Goal: Task Accomplishment & Management: Manage account settings

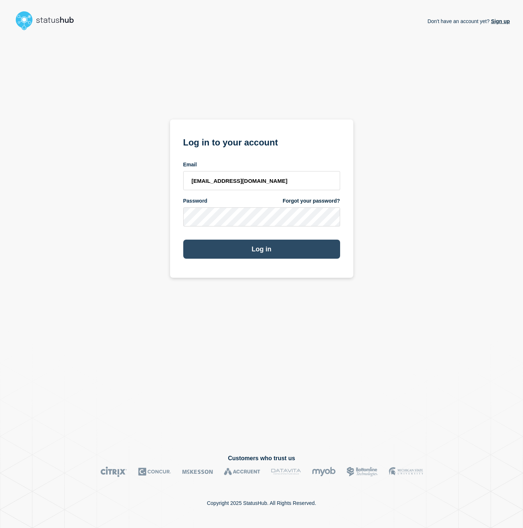
click at [233, 253] on button "Log in" at bounding box center [261, 249] width 157 height 19
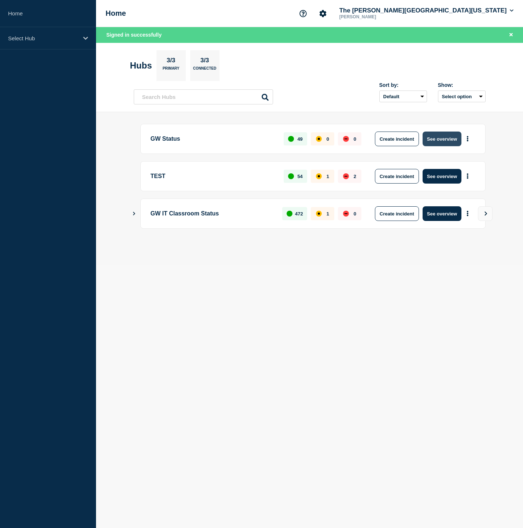
click at [439, 139] on button "See overview" at bounding box center [441, 139] width 39 height 15
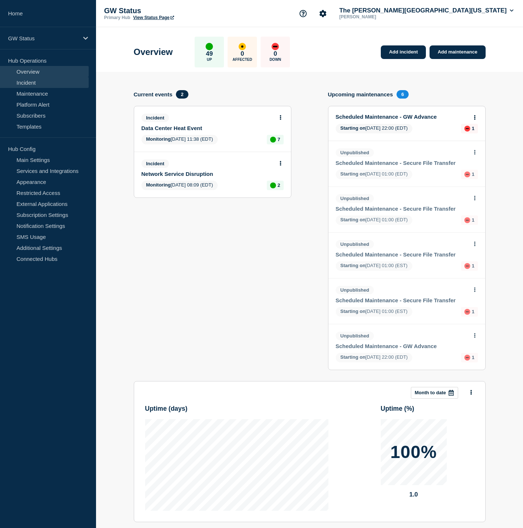
click at [38, 79] on link "Incident" at bounding box center [44, 82] width 89 height 11
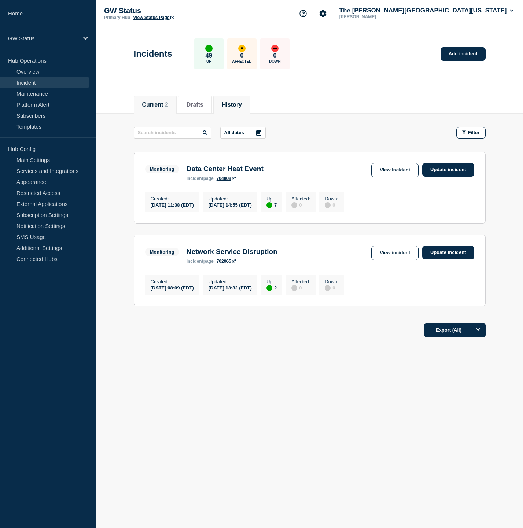
click at [224, 107] on button "History" at bounding box center [232, 104] width 20 height 7
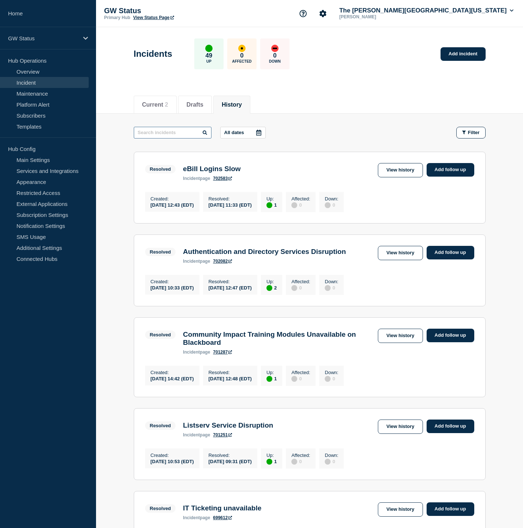
click at [175, 133] on input "text" at bounding box center [173, 133] width 78 height 12
type input "banner"
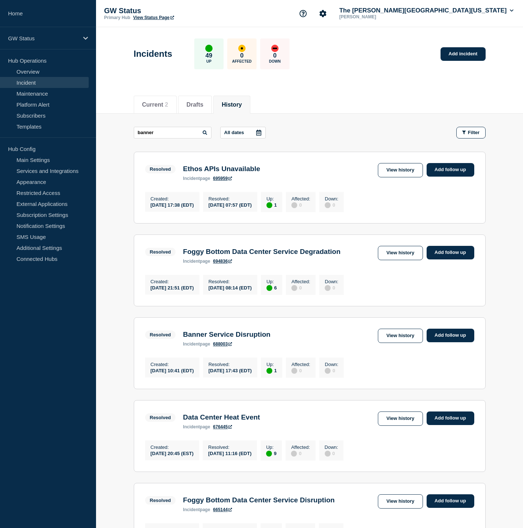
click at [258, 133] on icon at bounding box center [258, 133] width 5 height 6
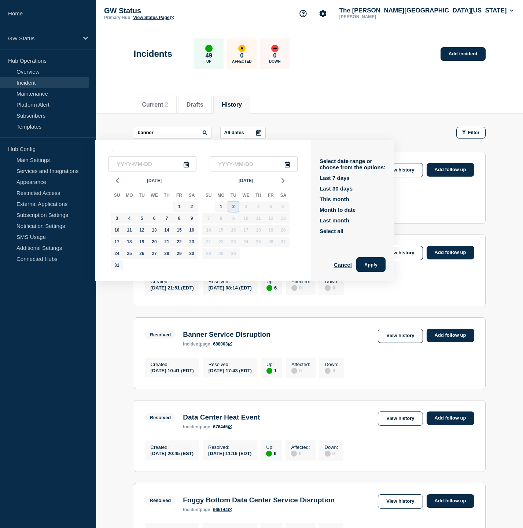
click at [234, 210] on div "2" at bounding box center [233, 207] width 10 height 10
click at [127, 165] on input "[DATE]" at bounding box center [152, 163] width 88 height 15
type input "[DATE]"
click at [146, 166] on input "[DATE]" at bounding box center [152, 163] width 88 height 15
click at [115, 267] on div "31" at bounding box center [117, 265] width 10 height 10
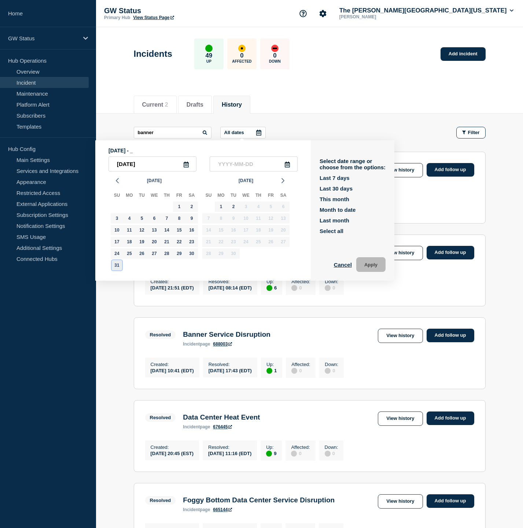
type input "[DATE]"
drag, startPoint x: 255, startPoint y: 165, endPoint x: 215, endPoint y: 164, distance: 39.2
click at [215, 164] on input "[DATE]" at bounding box center [254, 163] width 88 height 15
drag, startPoint x: 148, startPoint y: 166, endPoint x: 112, endPoint y: 165, distance: 36.3
click at [112, 165] on input "[DATE]" at bounding box center [152, 163] width 88 height 15
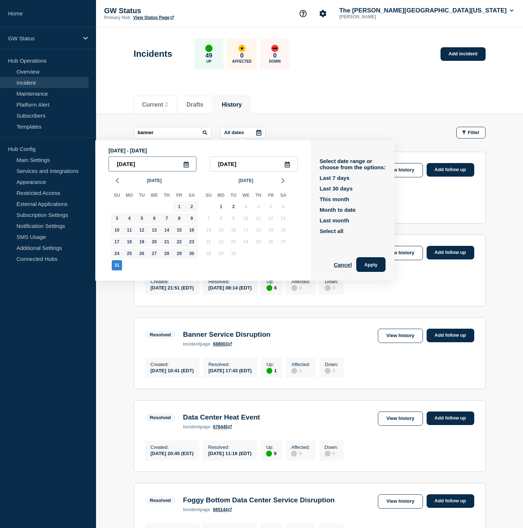
paste input "[DATE]"
click at [128, 167] on input "[DATE]" at bounding box center [152, 163] width 88 height 15
type input "[DATE]"
click at [227, 168] on input "[DATE]" at bounding box center [254, 163] width 88 height 15
drag, startPoint x: 255, startPoint y: 166, endPoint x: 210, endPoint y: 165, distance: 44.7
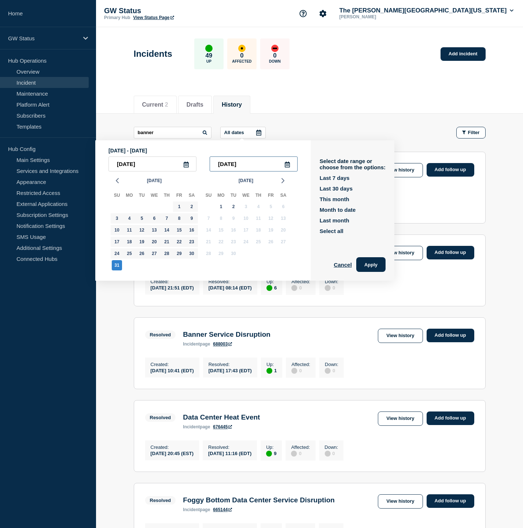
click at [210, 165] on input "[DATE]" at bounding box center [254, 163] width 88 height 15
type input "____-__-__"
click at [220, 207] on div "1" at bounding box center [221, 207] width 10 height 10
click at [129, 168] on input "[DATE]" at bounding box center [152, 163] width 88 height 15
type input "[DATE]"
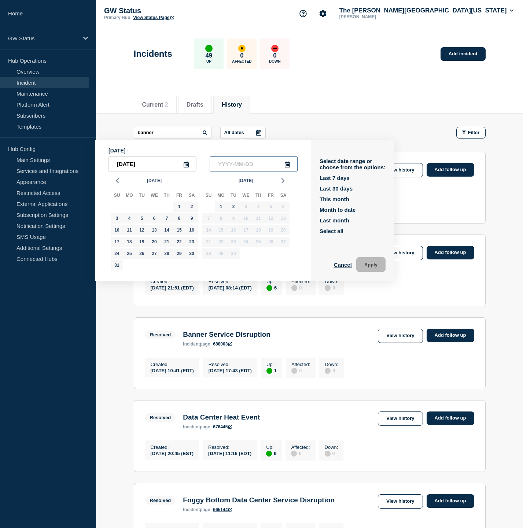
click at [220, 165] on input "text" at bounding box center [254, 163] width 88 height 15
type input "____-__-__"
click at [117, 268] on div "31" at bounding box center [117, 265] width 10 height 10
type input "[DATE]"
click at [369, 270] on button "Apply" at bounding box center [370, 264] width 29 height 15
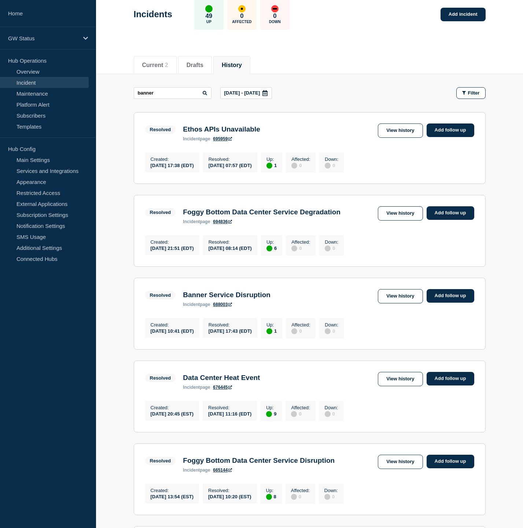
scroll to position [40, 0]
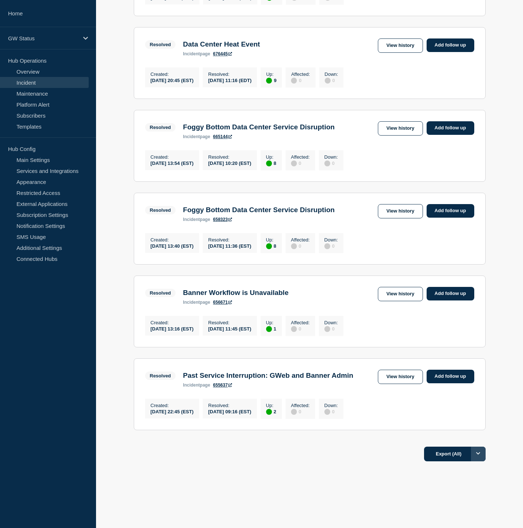
click at [480, 454] on button "Options" at bounding box center [478, 454] width 15 height 15
click at [461, 490] on button "Filtered" at bounding box center [453, 486] width 23 height 7
click at [454, 455] on button "Export (Filtered)" at bounding box center [452, 454] width 65 height 15
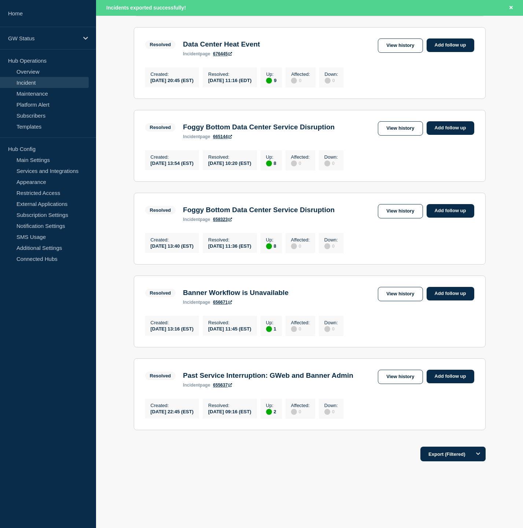
scroll to position [421, 0]
click at [373, 451] on div "Export (Filtered)" at bounding box center [310, 451] width 352 height 21
click at [479, 453] on icon "Options" at bounding box center [478, 453] width 4 height 5
click at [461, 471] on li "All" at bounding box center [452, 469] width 65 height 17
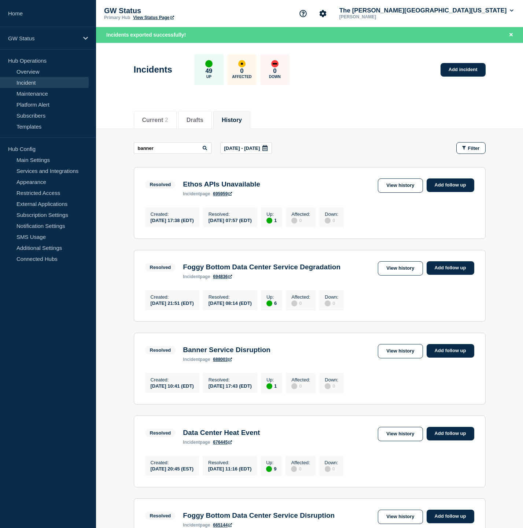
scroll to position [0, 0]
drag, startPoint x: 172, startPoint y: 150, endPoint x: 130, endPoint y: 146, distance: 42.3
click at [130, 146] on main "banner [DATE] - [DATE] Filter Resolved 1 Up Ethos APIs Unavailable Created [DAT…" at bounding box center [309, 479] width 427 height 700
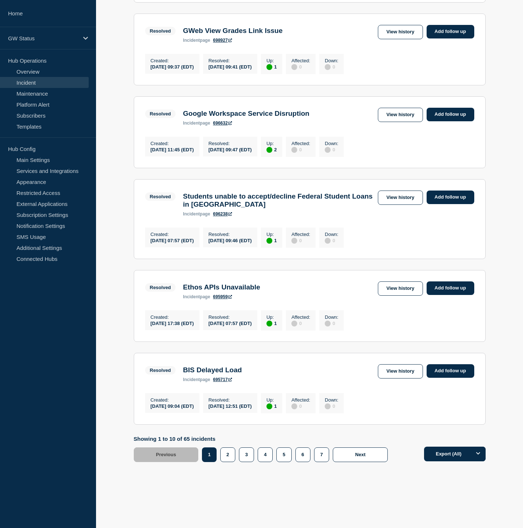
scroll to position [605, 0]
click at [480, 454] on button "Options" at bounding box center [478, 454] width 15 height 15
click at [462, 488] on button "Filtered" at bounding box center [453, 486] width 23 height 7
click at [449, 455] on button "Export (Filtered)" at bounding box center [452, 454] width 65 height 15
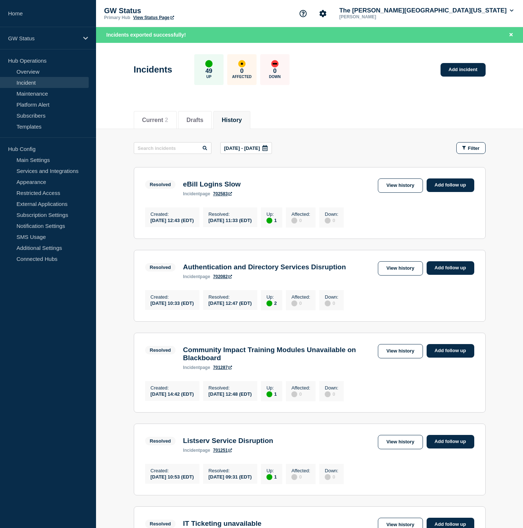
scroll to position [0, 0]
click at [152, 124] on li "Current 2" at bounding box center [155, 120] width 43 height 18
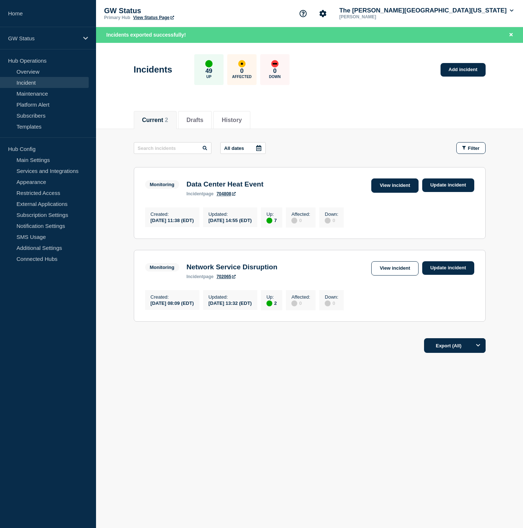
click at [403, 189] on link "View incident" at bounding box center [394, 185] width 47 height 14
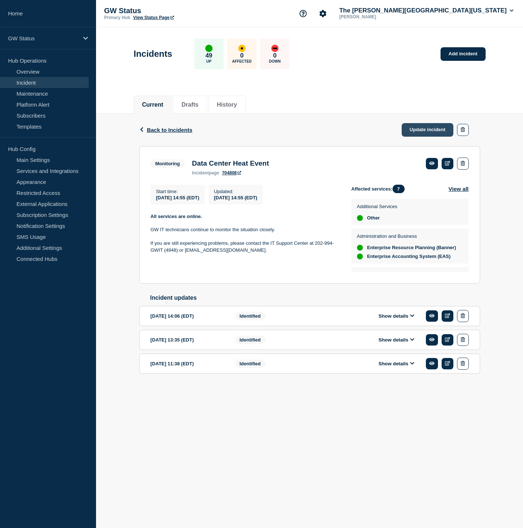
click at [423, 129] on link "Update incident" at bounding box center [428, 130] width 52 height 14
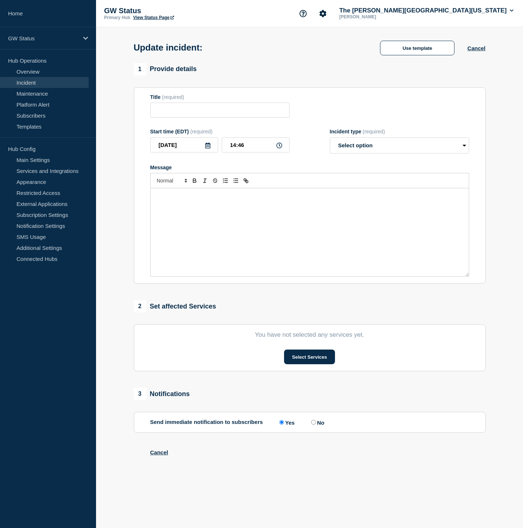
type input "Data Center Heat Event"
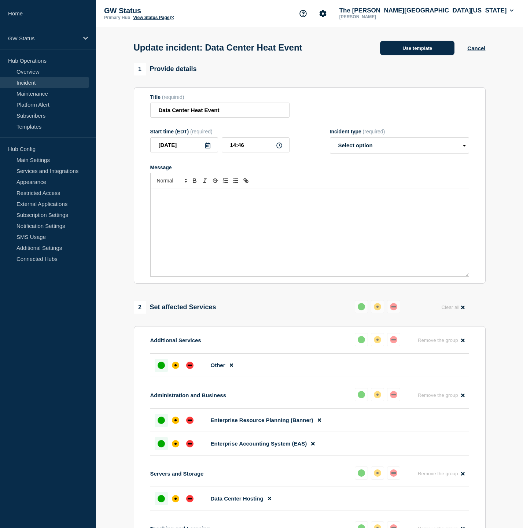
click at [418, 52] on button "Use template" at bounding box center [417, 48] width 74 height 15
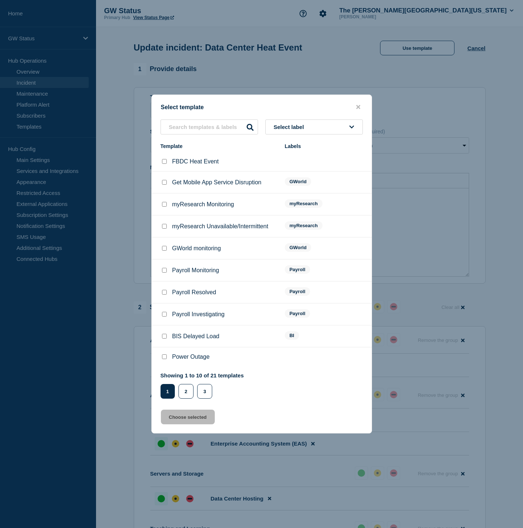
click at [297, 124] on span "Select label" at bounding box center [290, 127] width 33 height 6
click at [291, 163] on button "Generic" at bounding box center [313, 166] width 97 height 15
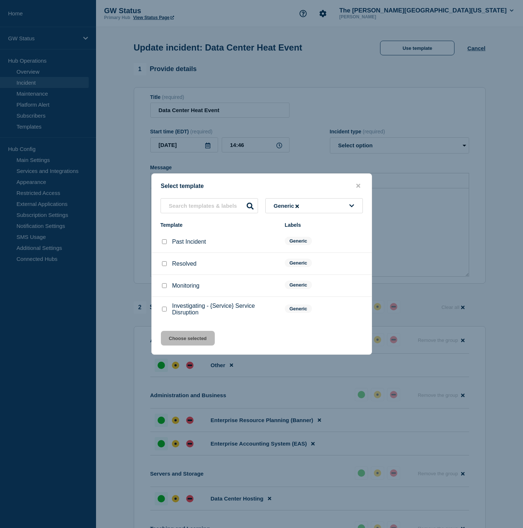
scroll to position [0, 0]
click at [163, 265] on input "Resolved checkbox" at bounding box center [164, 263] width 5 height 5
checkbox input "true"
click at [183, 343] on button "Choose selected" at bounding box center [188, 338] width 54 height 15
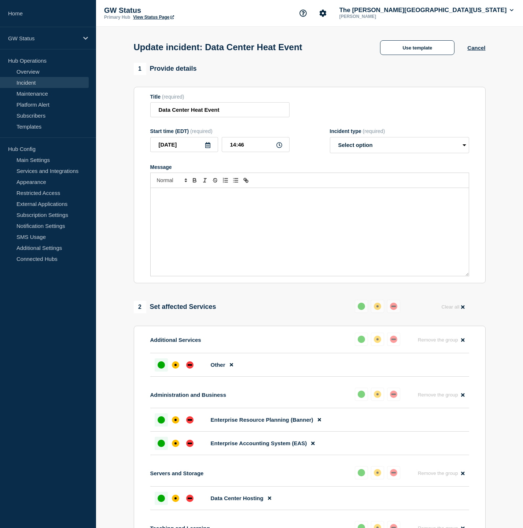
select select "resolved"
radio input "false"
radio input "true"
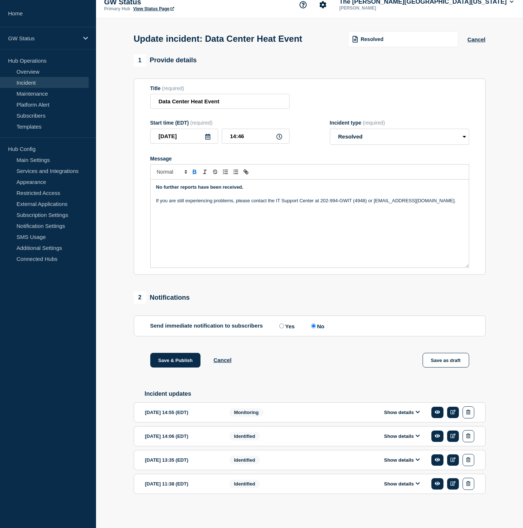
scroll to position [21, 0]
click at [172, 353] on button "Save & Publish" at bounding box center [175, 360] width 51 height 15
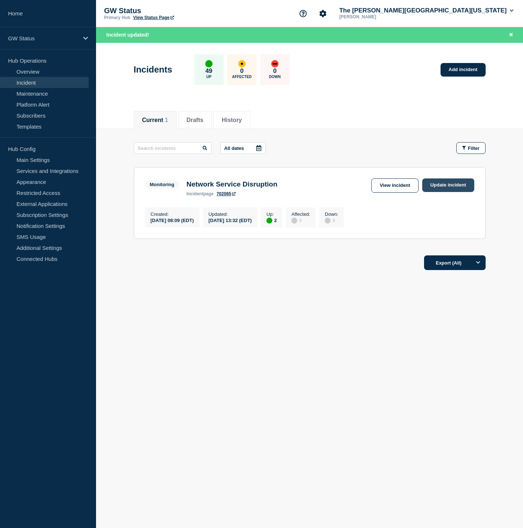
click at [443, 188] on link "Update incident" at bounding box center [448, 185] width 52 height 14
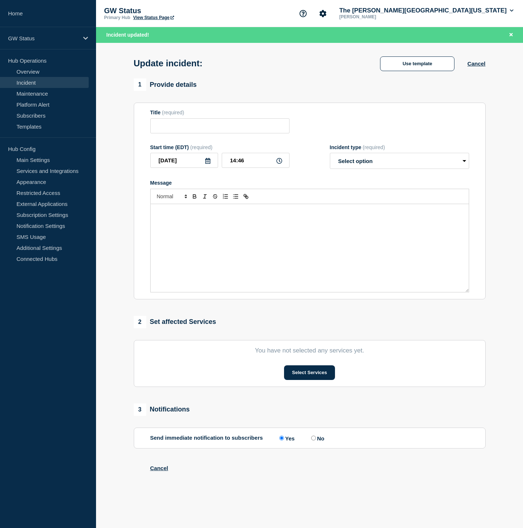
type input "Network Service Disruption"
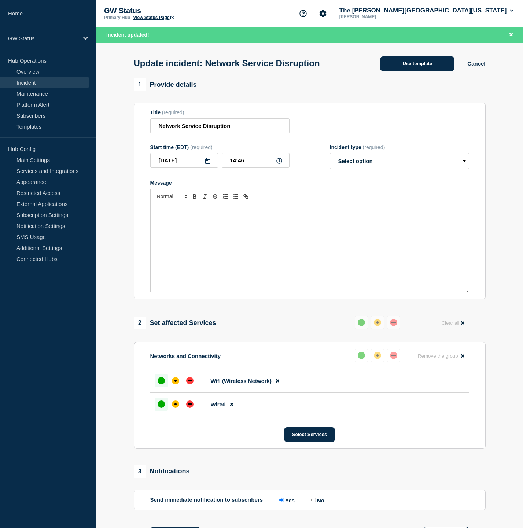
click at [393, 63] on button "Use template" at bounding box center [417, 63] width 74 height 15
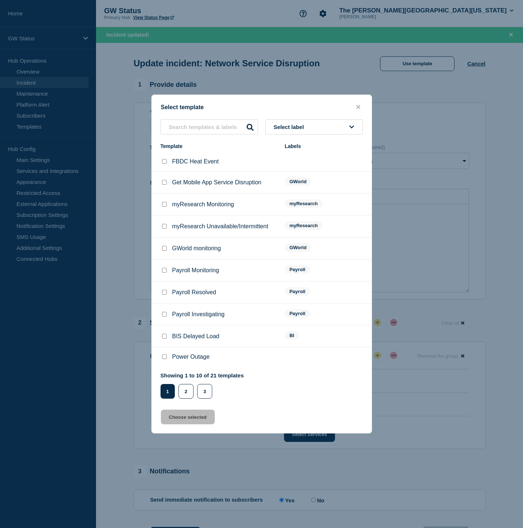
click at [314, 122] on button "Select label" at bounding box center [313, 126] width 97 height 15
click at [290, 161] on button "Generic" at bounding box center [313, 166] width 97 height 15
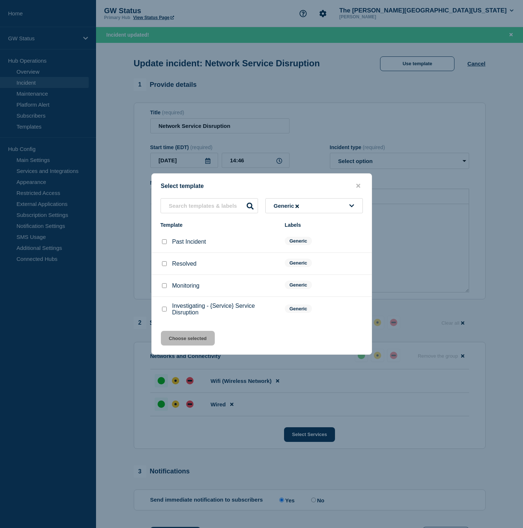
click at [164, 263] on input "Resolved checkbox" at bounding box center [164, 263] width 5 height 5
checkbox input "true"
click at [198, 337] on button "Choose selected" at bounding box center [188, 338] width 54 height 15
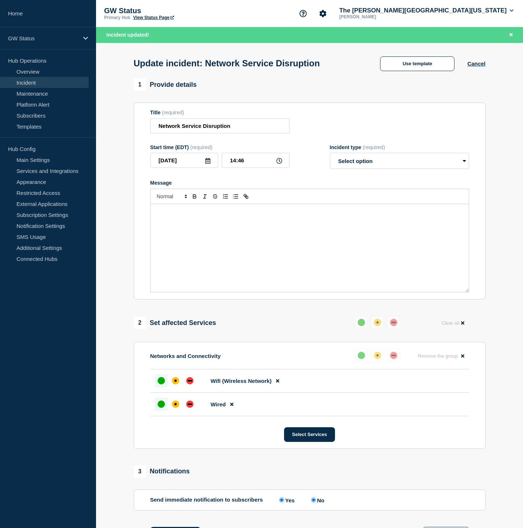
select select "resolved"
radio input "false"
radio input "true"
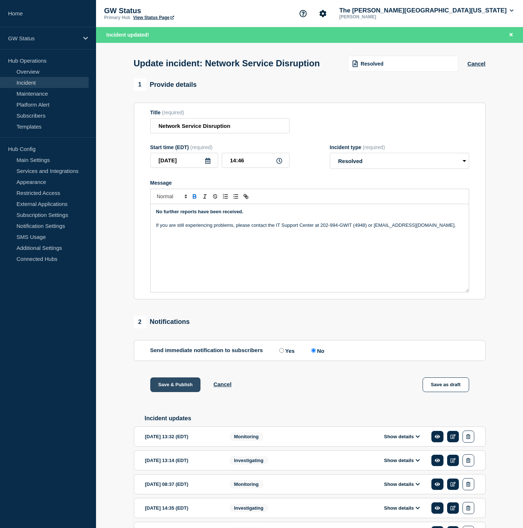
click at [184, 391] on button "Save & Publish" at bounding box center [175, 384] width 51 height 15
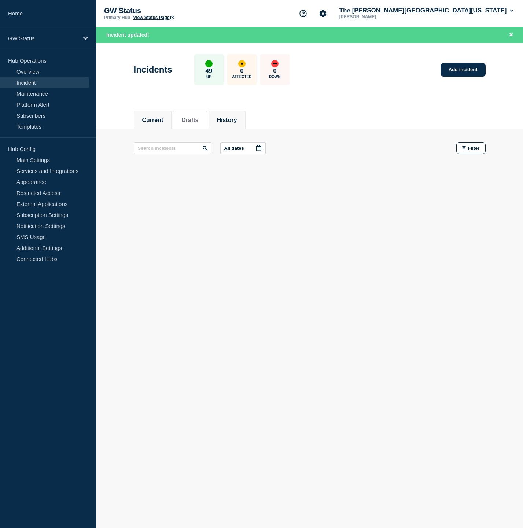
click at [227, 125] on li "History" at bounding box center [226, 120] width 37 height 18
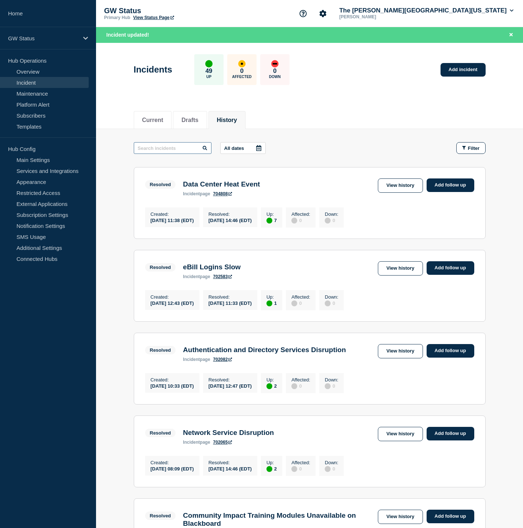
click at [179, 148] on input "text" at bounding box center [173, 148] width 78 height 12
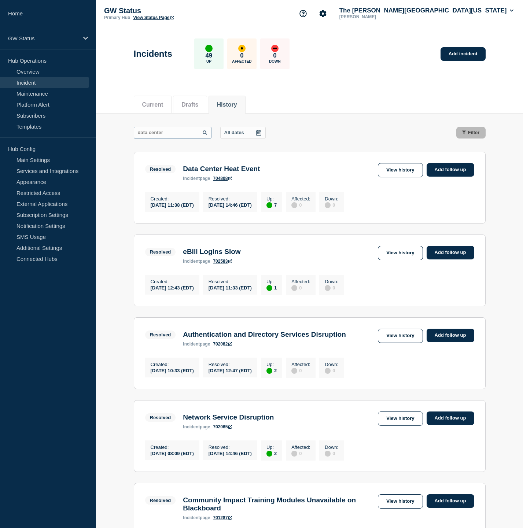
type input "data center"
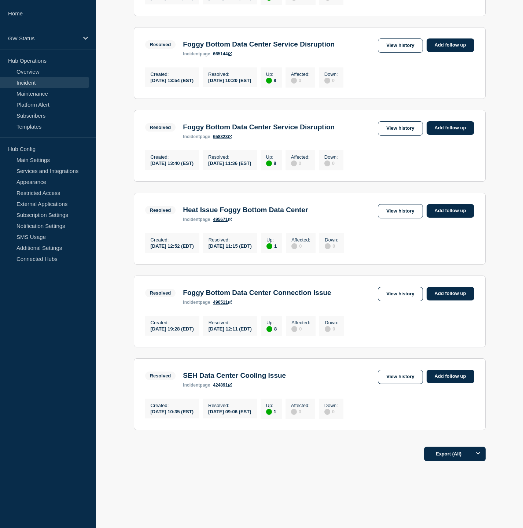
scroll to position [588, 0]
click at [478, 456] on button "Options" at bounding box center [478, 454] width 15 height 15
click at [463, 489] on button "Filtered" at bounding box center [453, 486] width 23 height 7
click at [447, 456] on button "Export (Filtered)" at bounding box center [452, 454] width 65 height 15
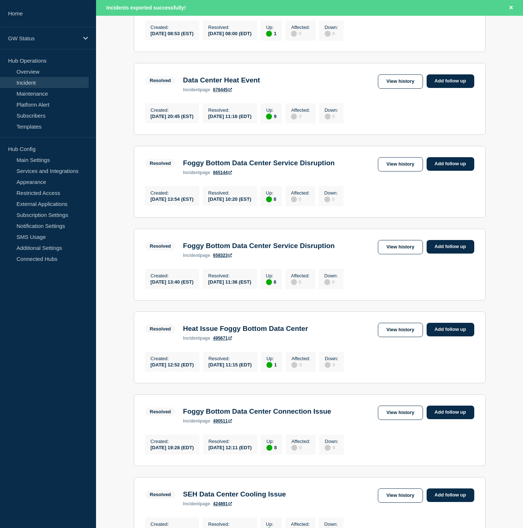
scroll to position [442, 0]
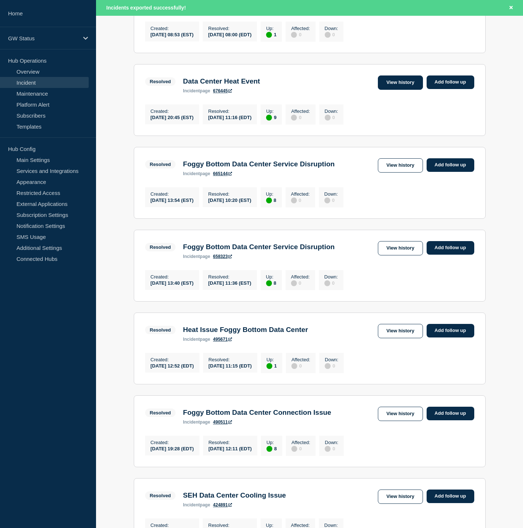
click at [390, 90] on link "View history" at bounding box center [400, 82] width 45 height 14
